Goal: Information Seeking & Learning: Learn about a topic

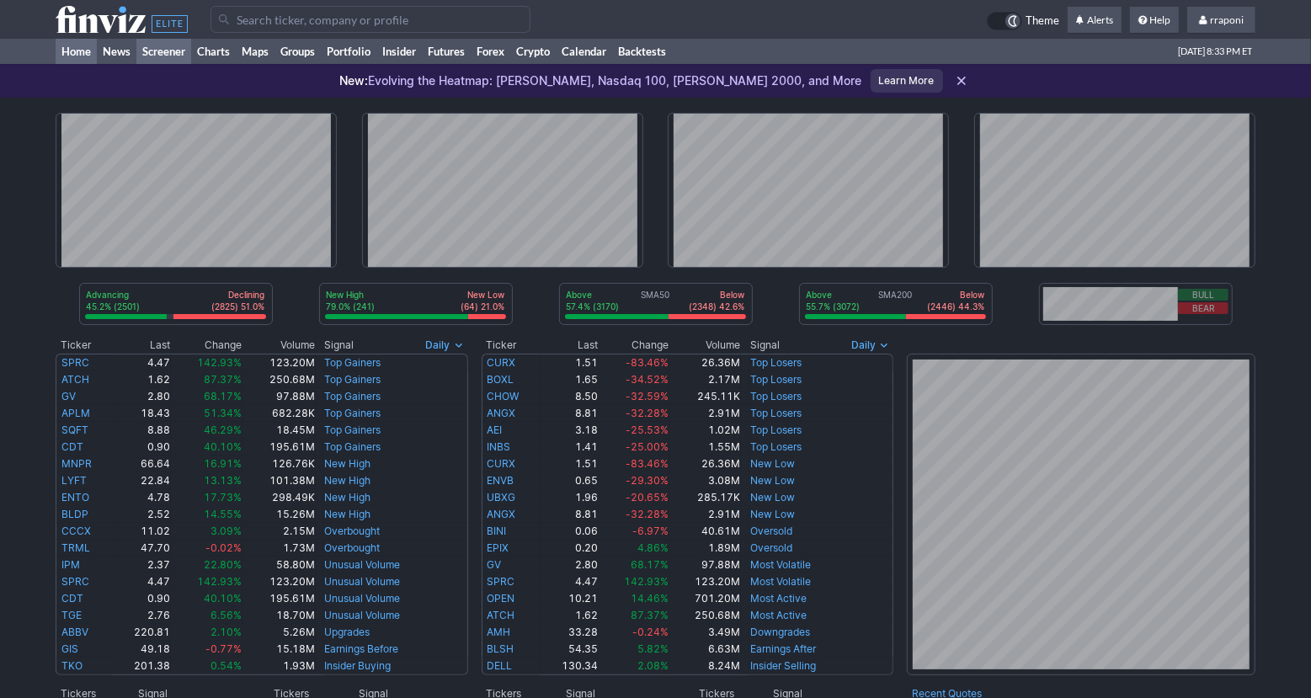
click at [187, 58] on link "Screener" at bounding box center [163, 51] width 55 height 25
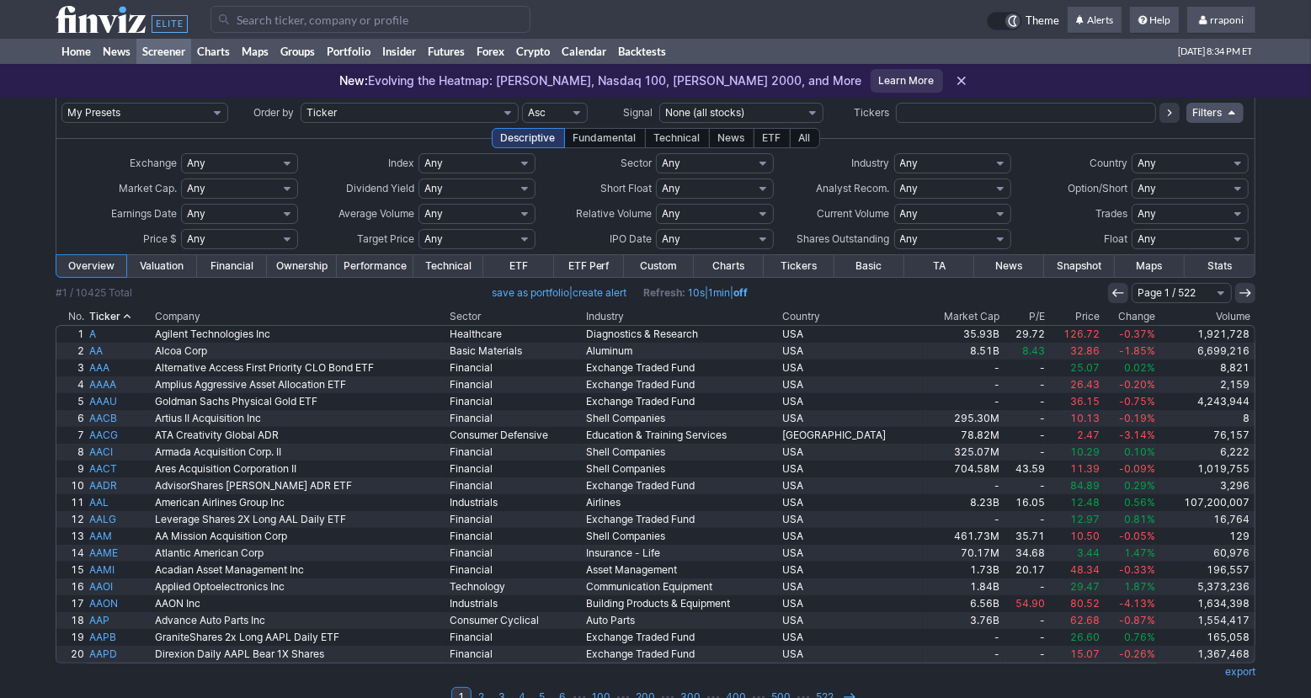
click at [957, 166] on select "Any Stocks only (ex-Funds) Exchange Traded Fund Advertising Agencies Aerospace …" at bounding box center [952, 163] width 117 height 20
select select "silver"
click at [894, 153] on select "Any Stocks only (ex-Funds) Exchange Traded Fund Advertising Agencies Aerospace …" at bounding box center [952, 163] width 117 height 20
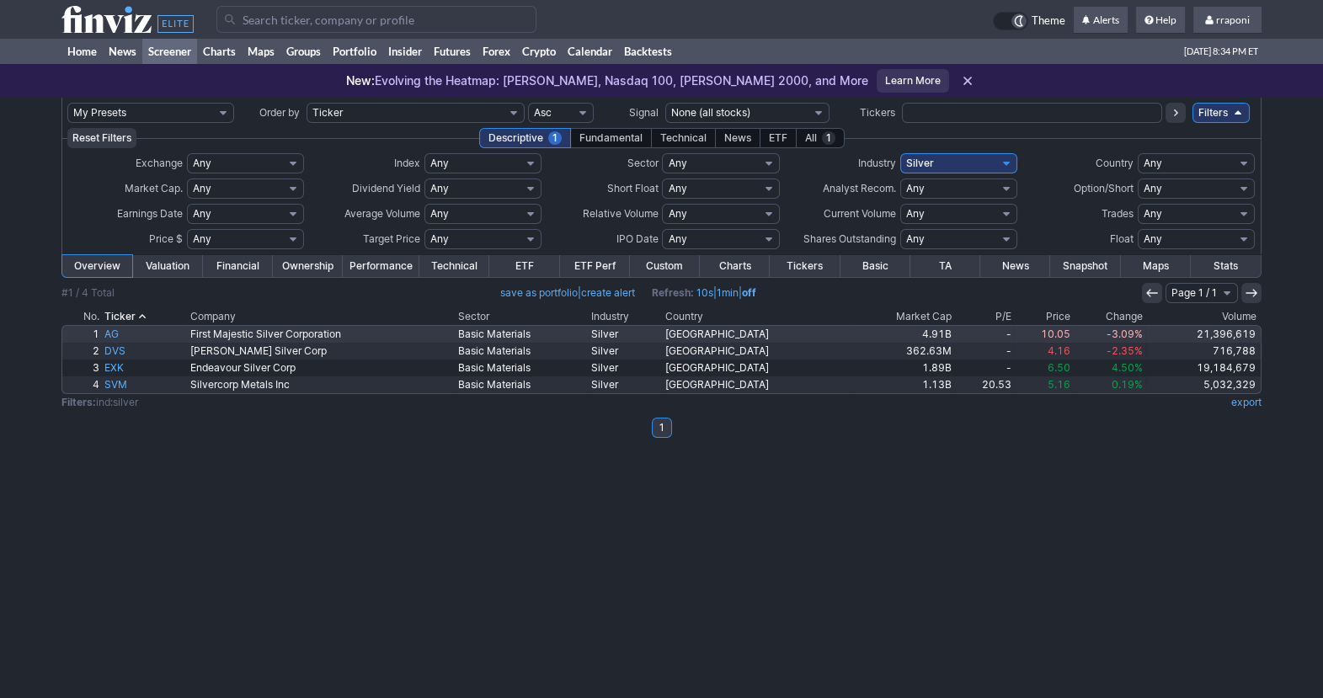
click at [1201, 333] on link "21,396,619" at bounding box center [1202, 334] width 115 height 17
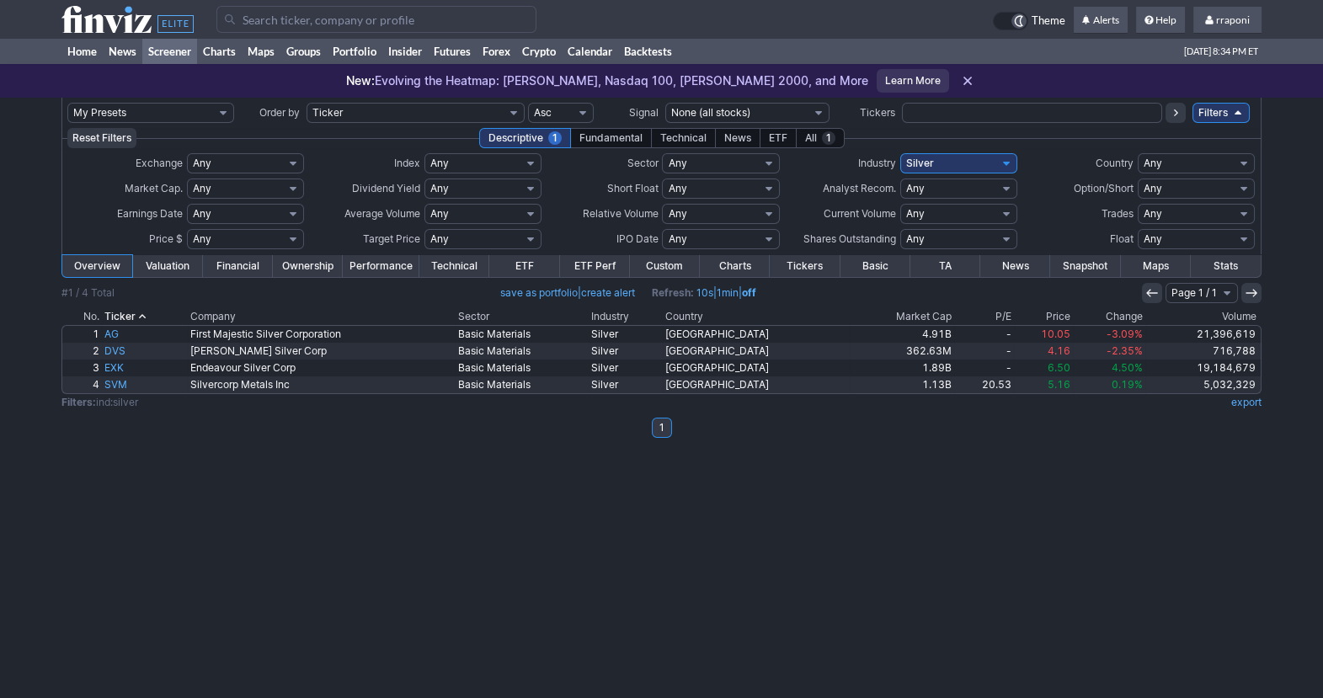
click at [1220, 310] on th "Volume" at bounding box center [1203, 316] width 116 height 17
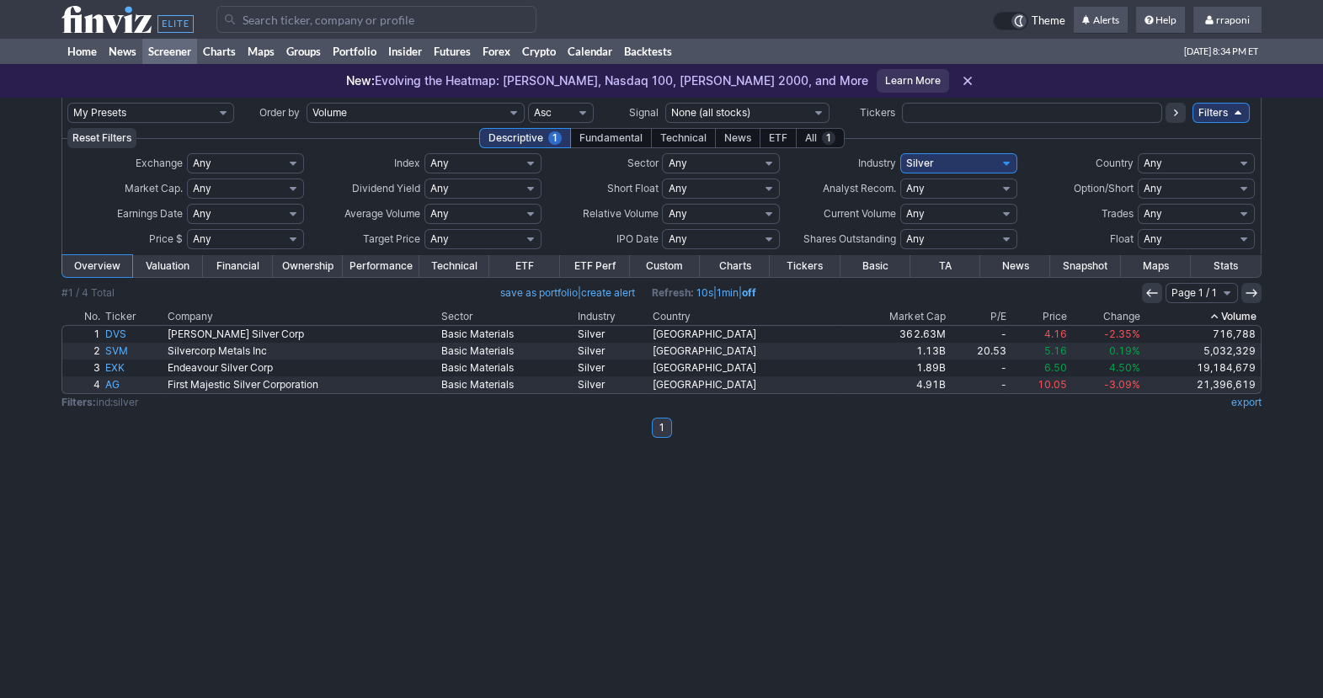
click at [1220, 310] on th "Volume" at bounding box center [1202, 316] width 119 height 17
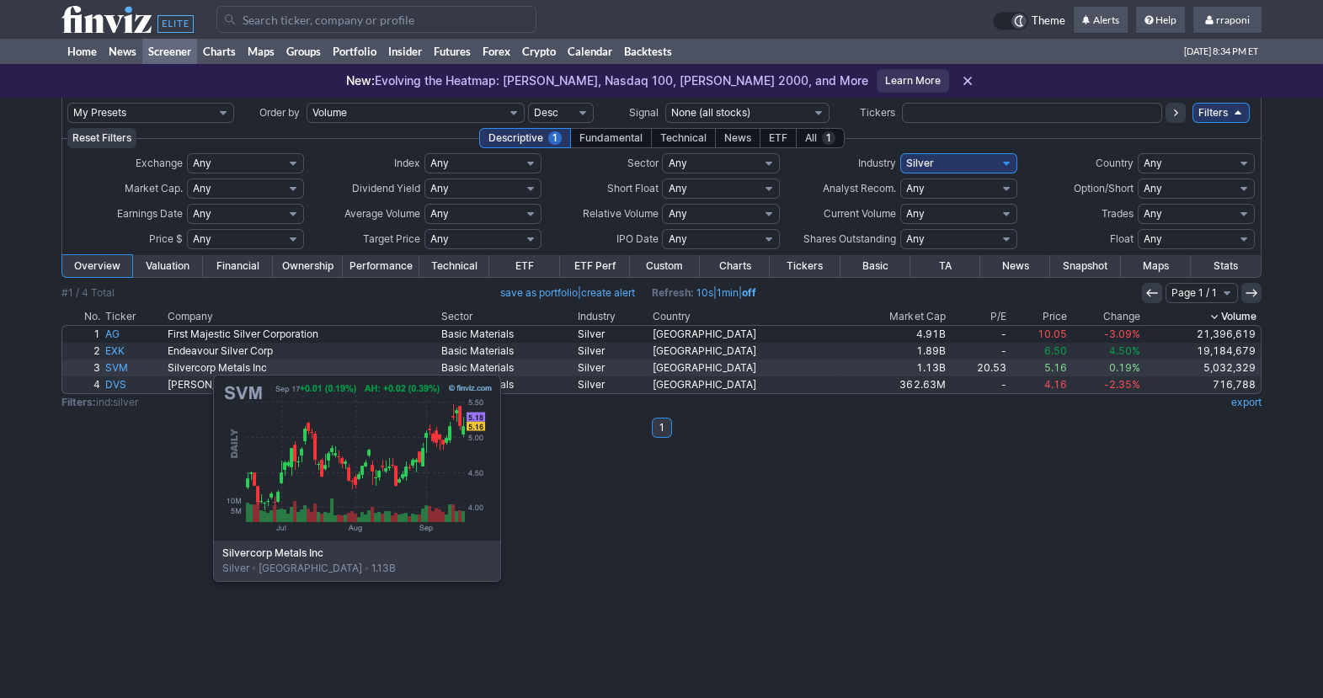
click at [129, 366] on link "SVM" at bounding box center [134, 368] width 62 height 17
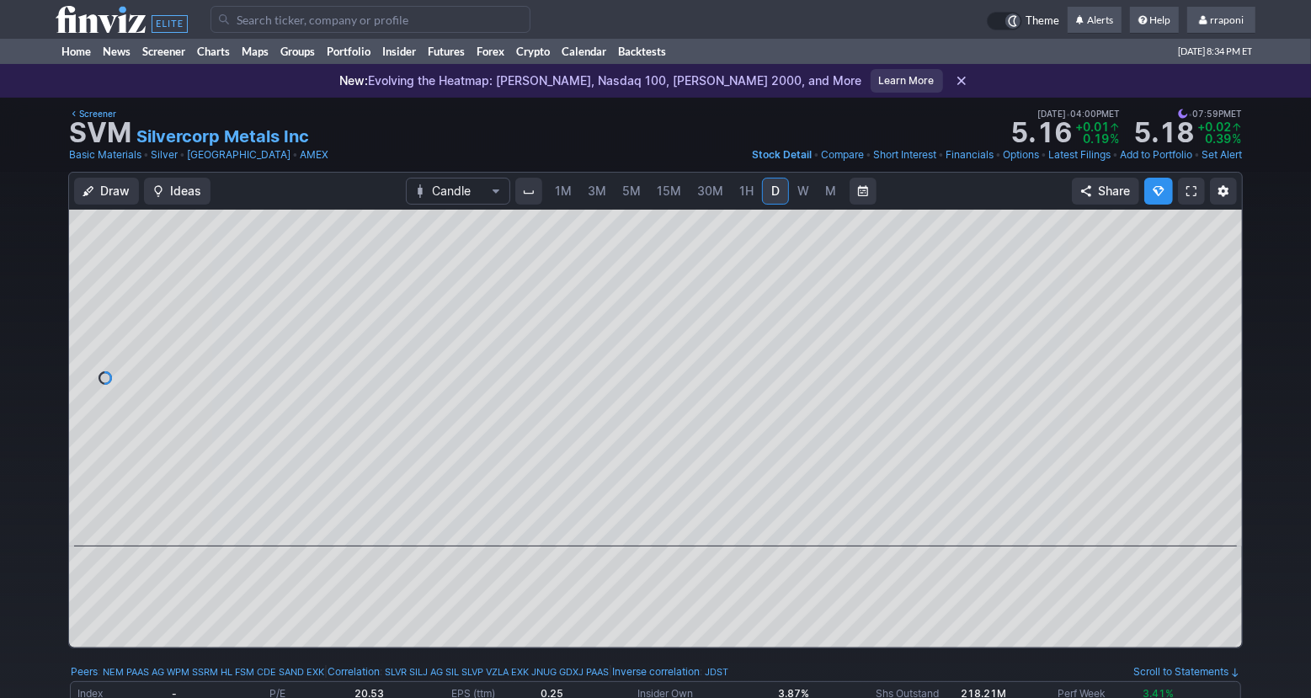
click at [797, 195] on span "W" at bounding box center [803, 191] width 12 height 14
click at [820, 197] on link "M" at bounding box center [831, 191] width 27 height 27
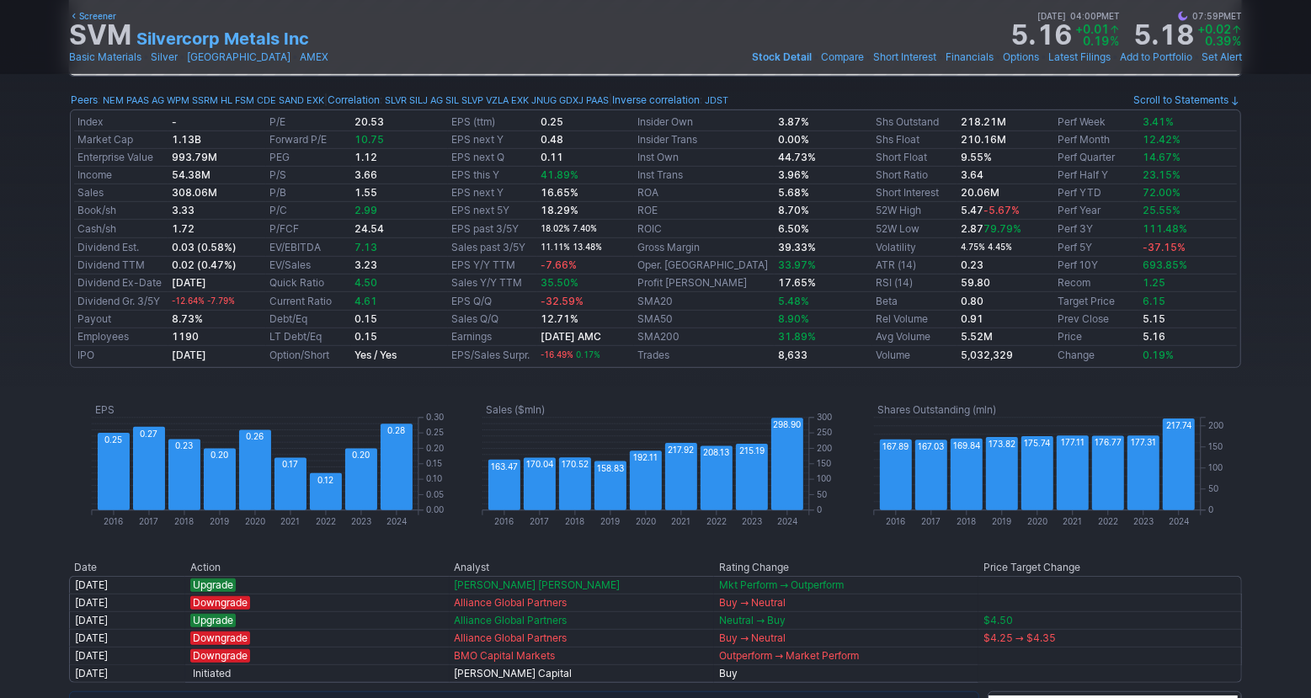
scroll to position [578, 0]
